Goal: Task Accomplishment & Management: Manage account settings

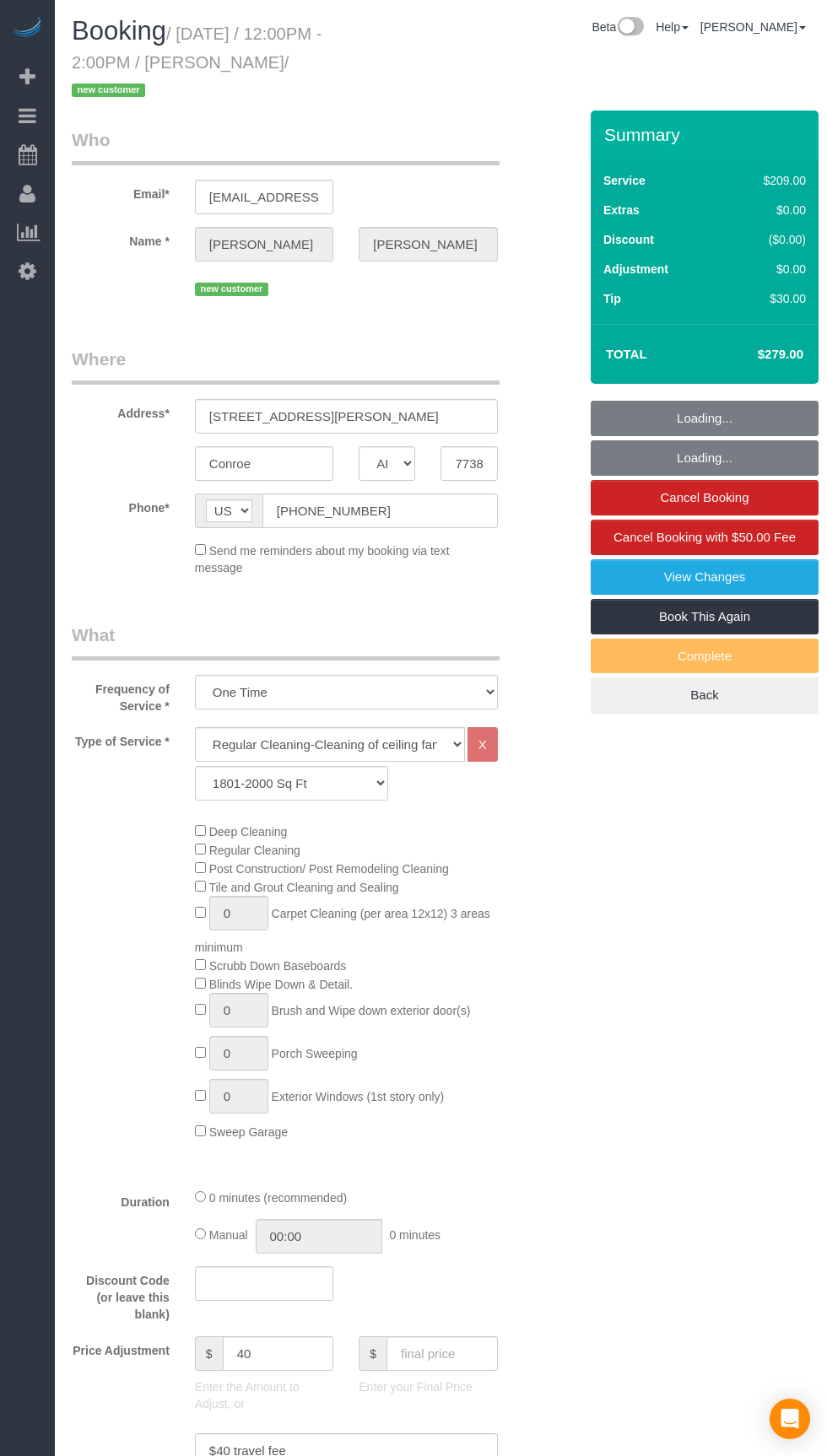
select select "[GEOGRAPHIC_DATA]"
select select "3"
select select "spot165"
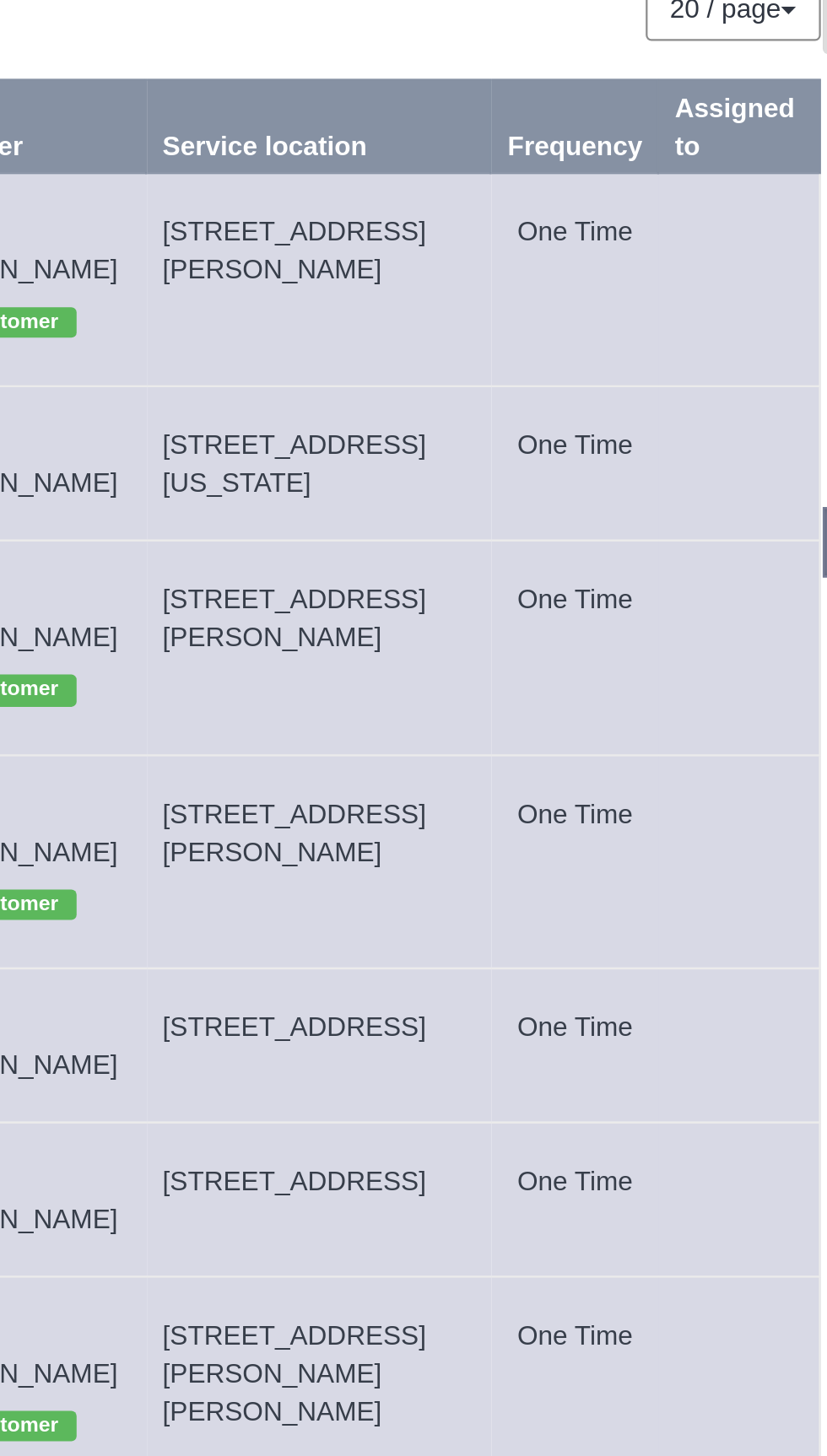
copy span "[STREET_ADDRESS]"
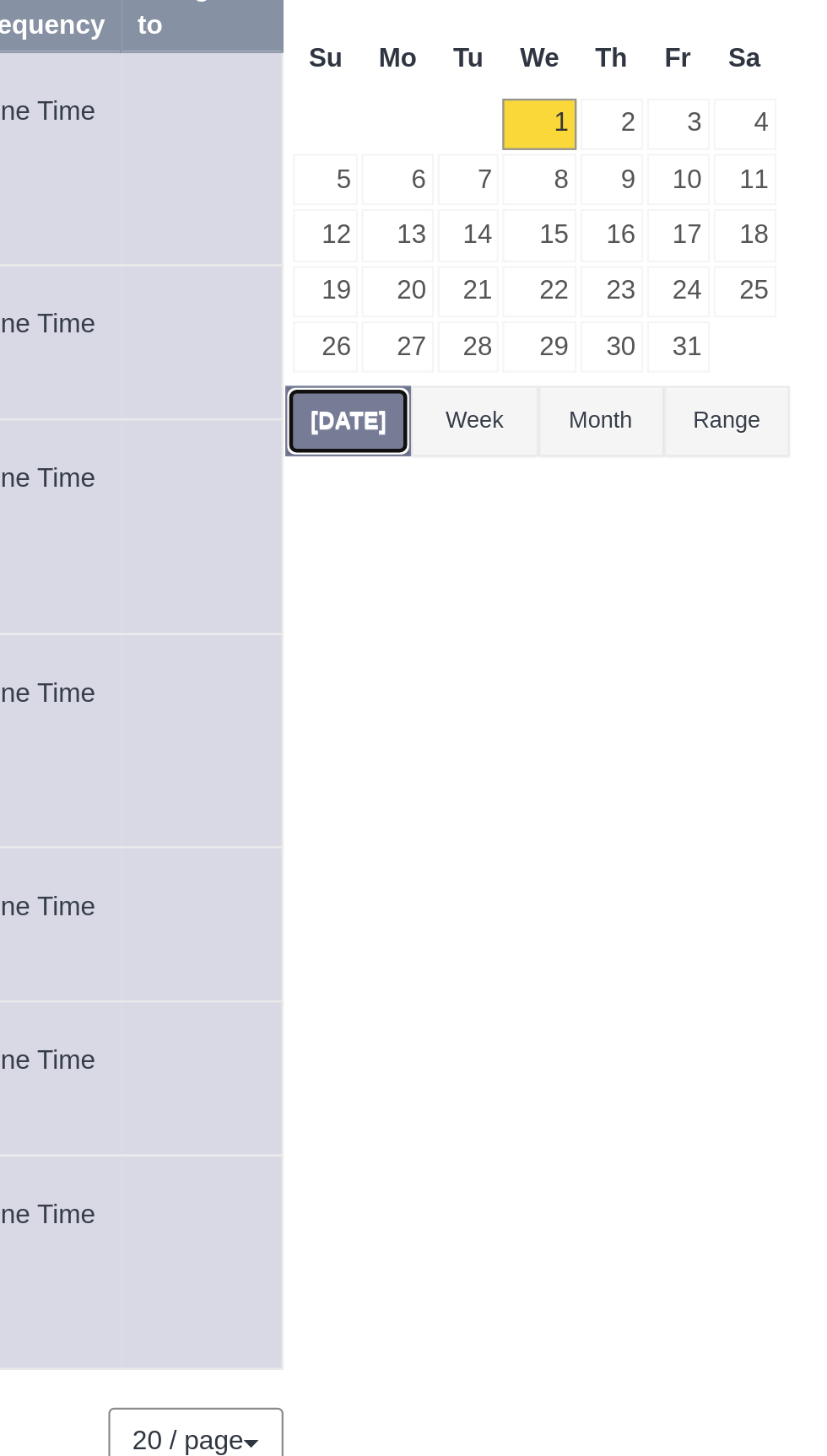
click at [610, 354] on button "[DATE]" at bounding box center [614, 359] width 56 height 31
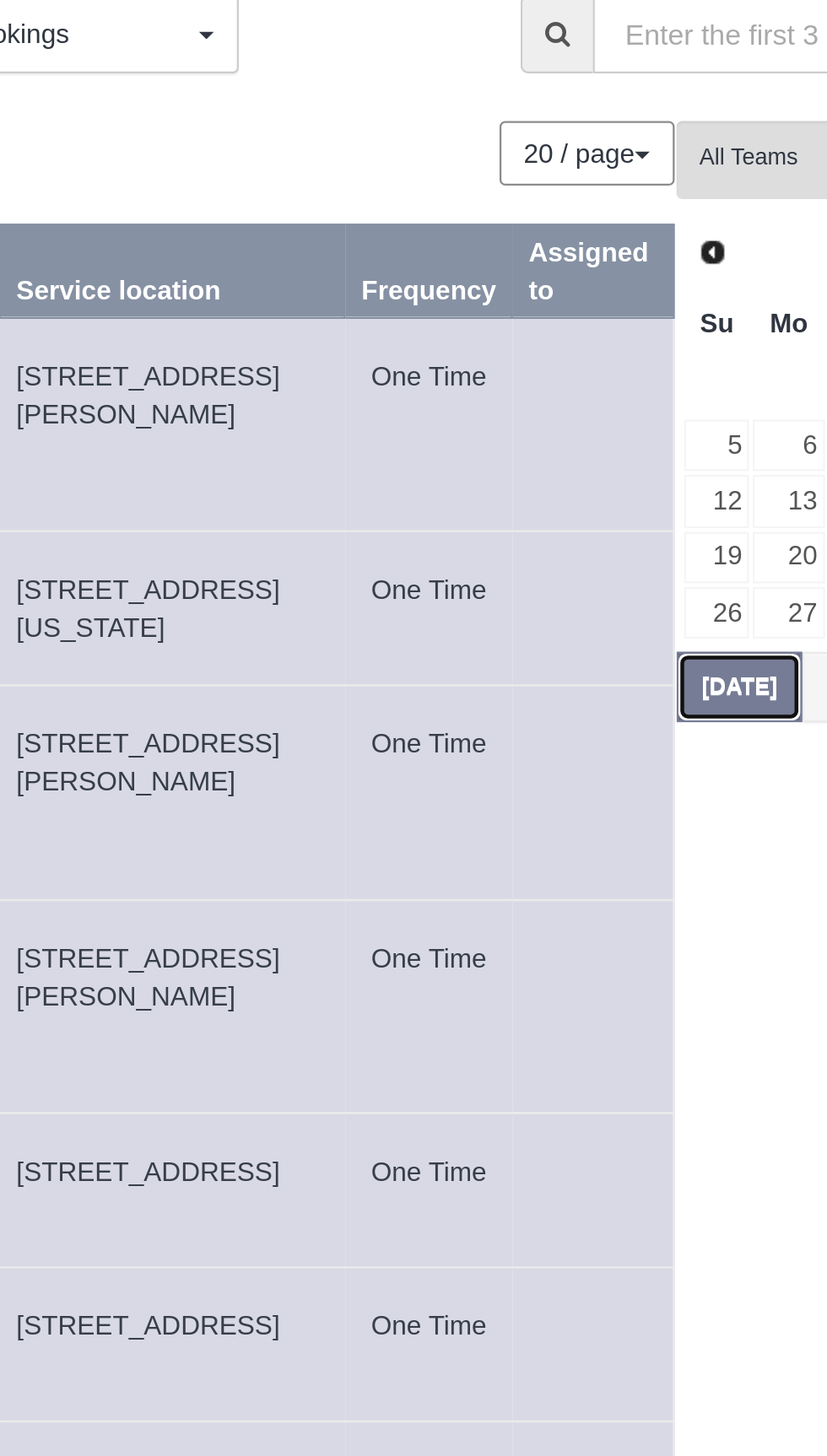
click at [608, 355] on button "[DATE]" at bounding box center [614, 359] width 56 height 31
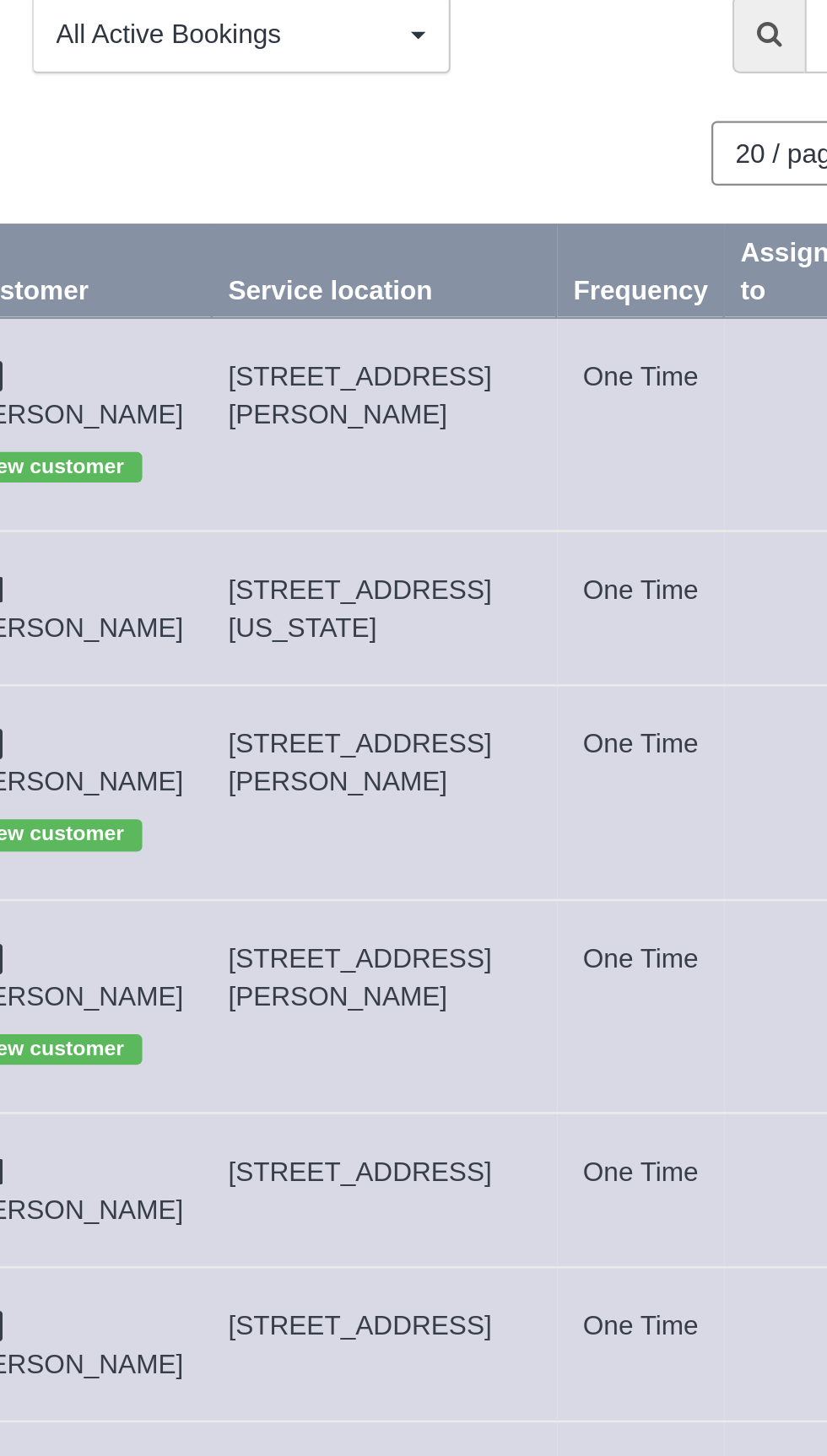
copy span "[STREET_ADDRESS][US_STATE]"
copy span "[STREET_ADDRESS][PERSON_NAME]"
